Goal: Task Accomplishment & Management: Manage account settings

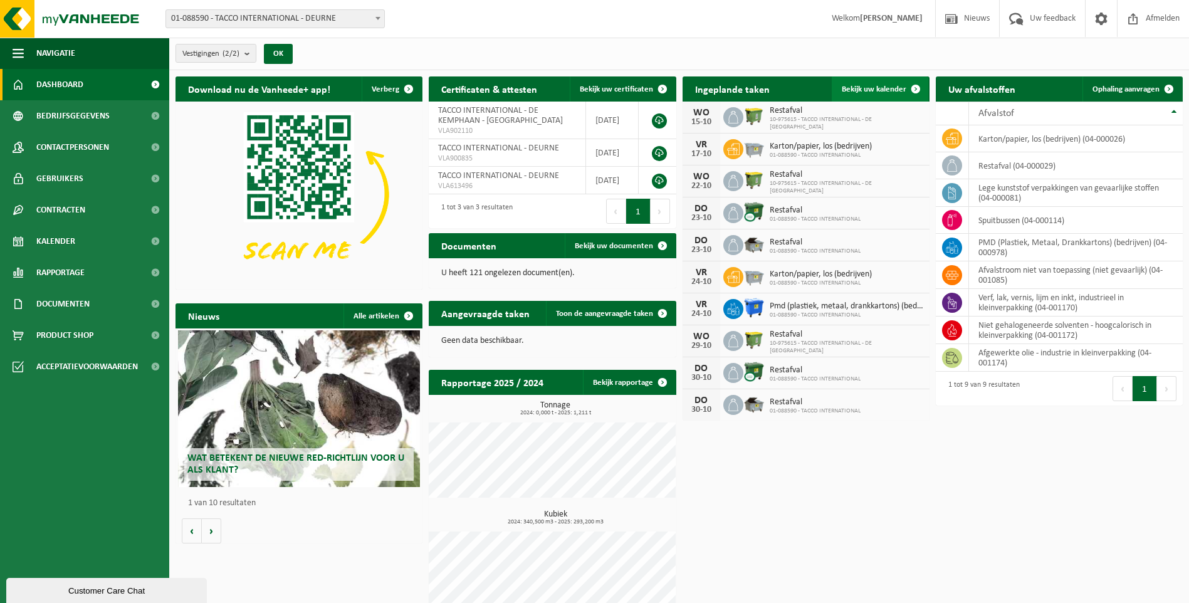
click at [862, 88] on span "Bekijk uw kalender" at bounding box center [874, 89] width 65 height 8
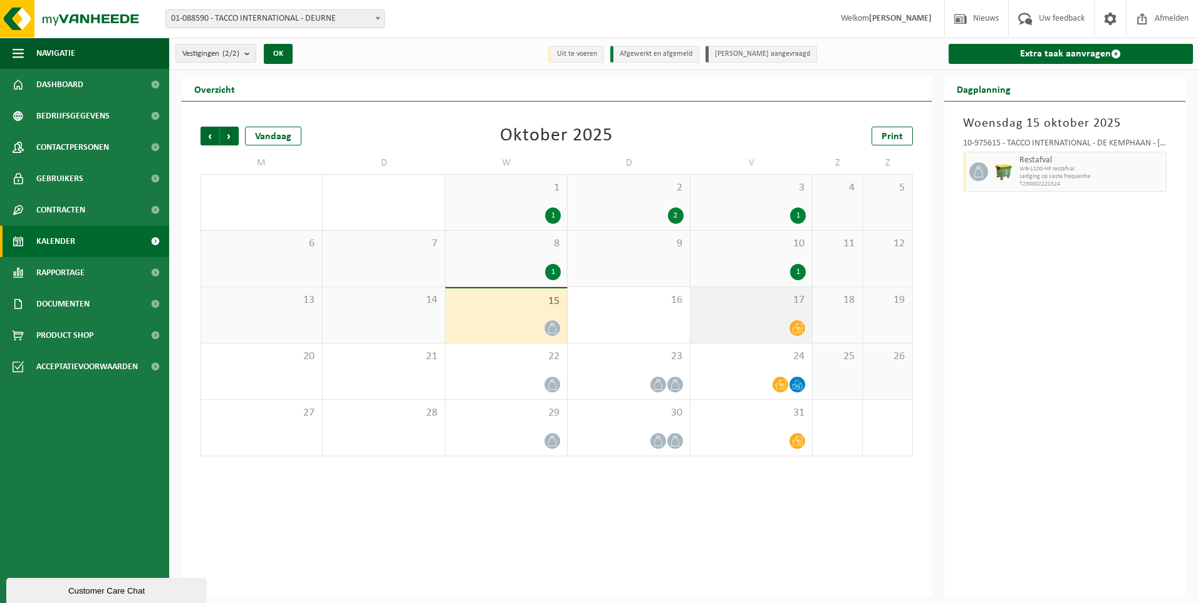
click at [765, 318] on div "17" at bounding box center [752, 315] width 122 height 56
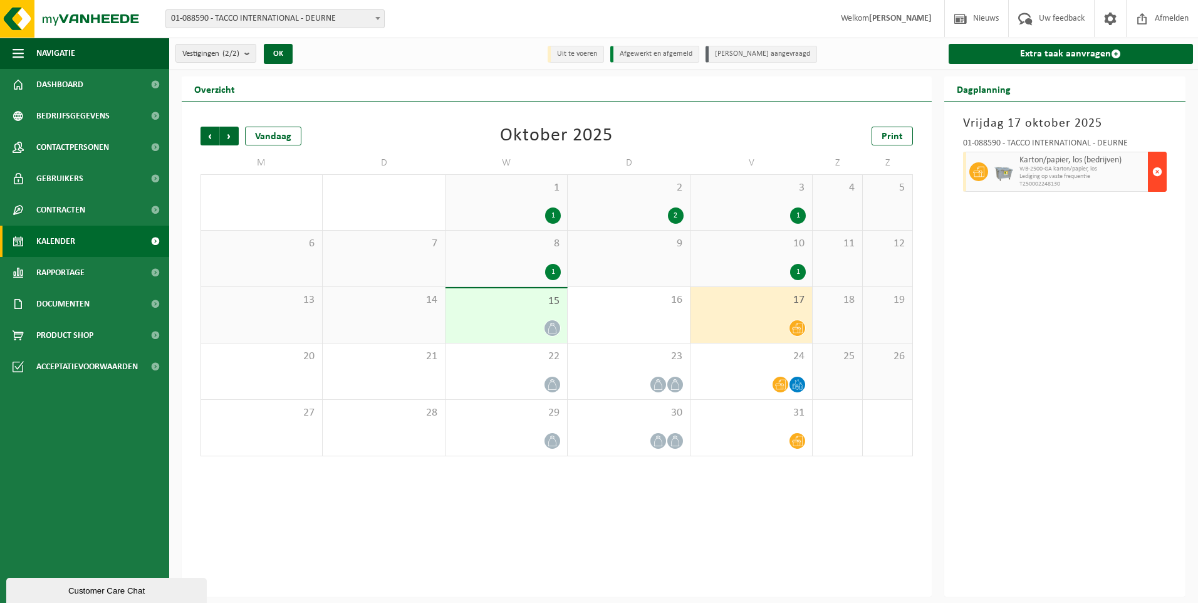
click at [1158, 171] on span "button" at bounding box center [1157, 171] width 10 height 25
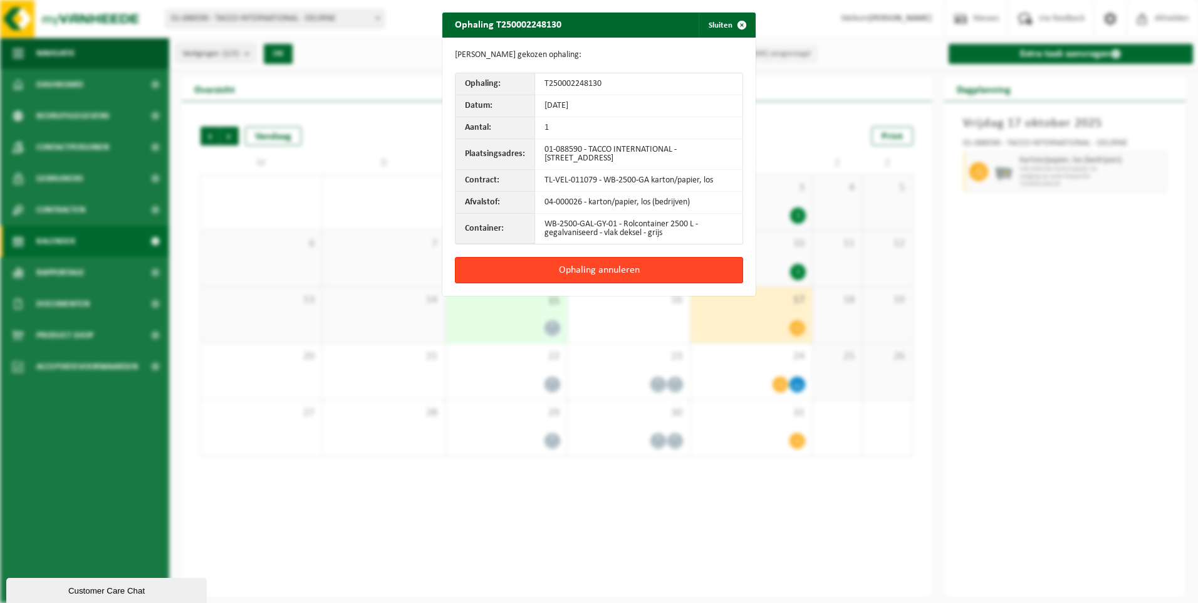
click at [662, 269] on button "Ophaling annuleren" at bounding box center [599, 270] width 288 height 26
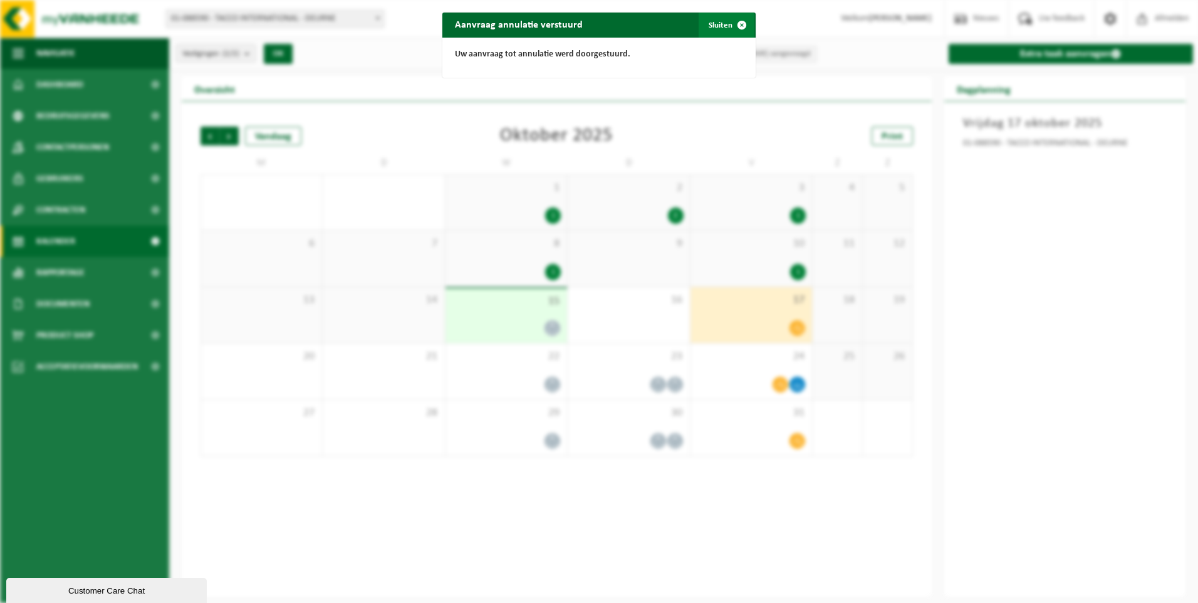
click at [721, 23] on button "Sluiten" at bounding box center [727, 25] width 56 height 25
